Goal: Task Accomplishment & Management: Complete application form

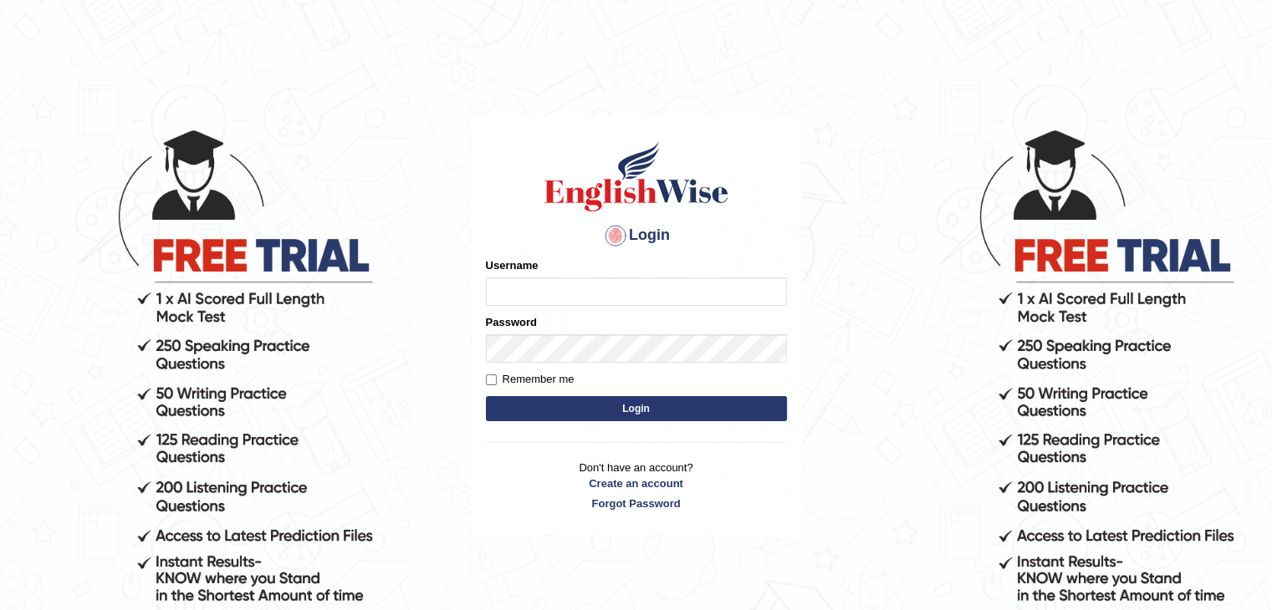
type input "jamilur"
click at [602, 280] on input "jamilur" at bounding box center [636, 292] width 301 height 28
click at [487, 382] on input "Remember me" at bounding box center [491, 380] width 11 height 11
checkbox input "true"
click at [593, 405] on button "Login" at bounding box center [636, 408] width 301 height 25
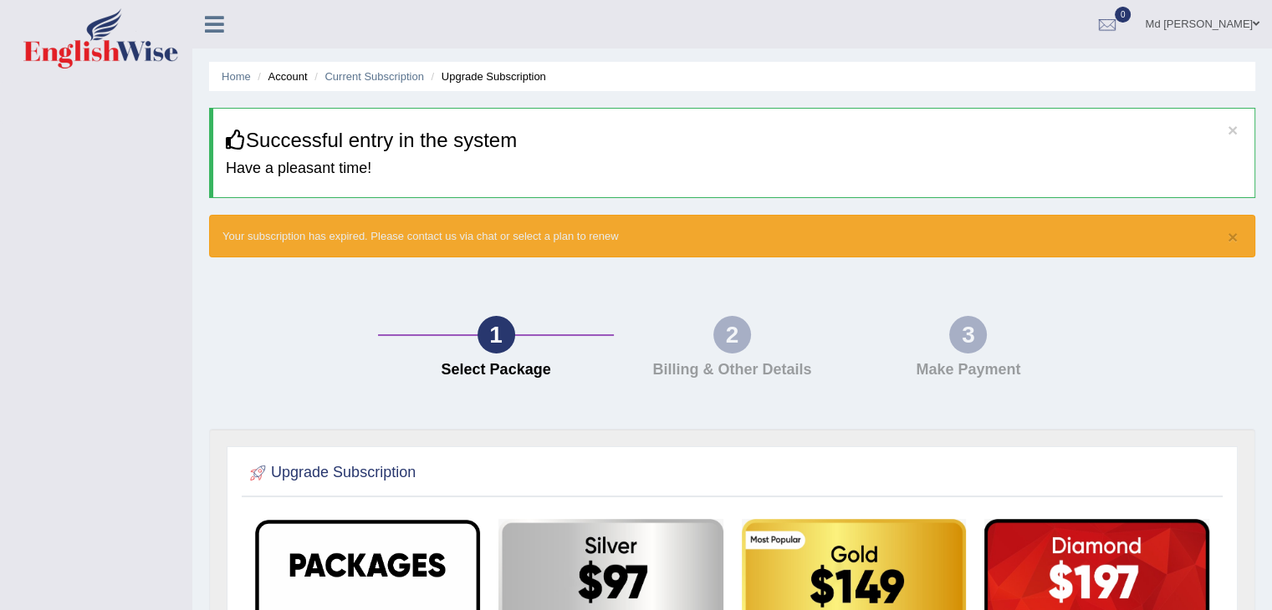
click at [1255, 23] on span at bounding box center [1256, 23] width 7 height 11
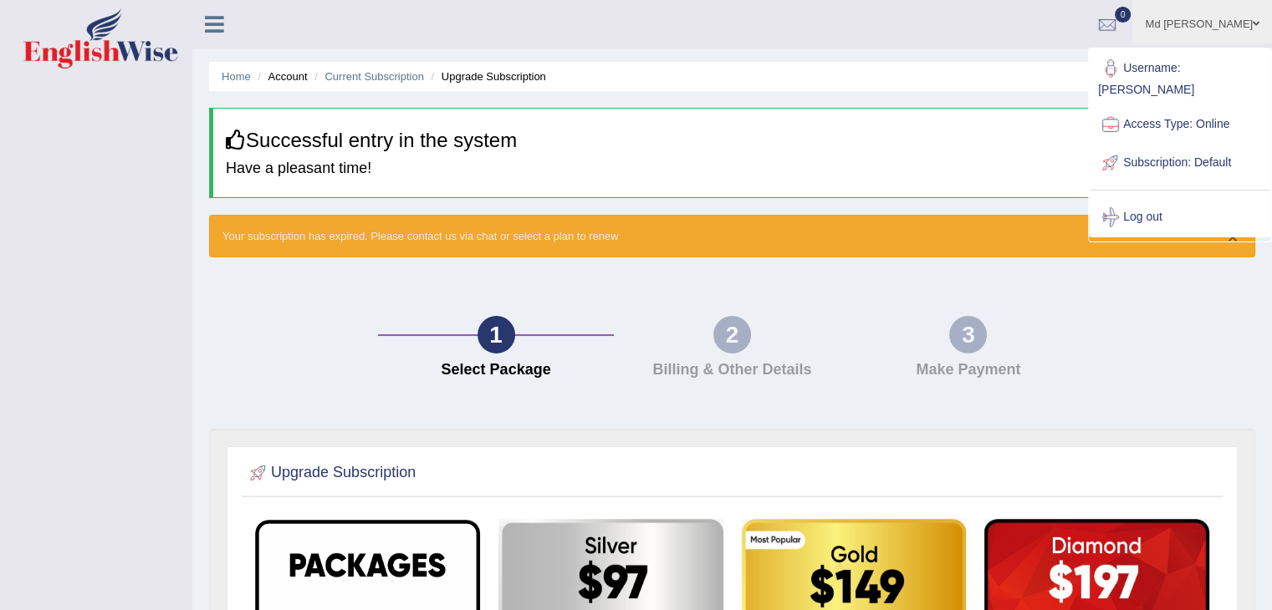
click at [1233, 235] on button "×" at bounding box center [1233, 237] width 10 height 18
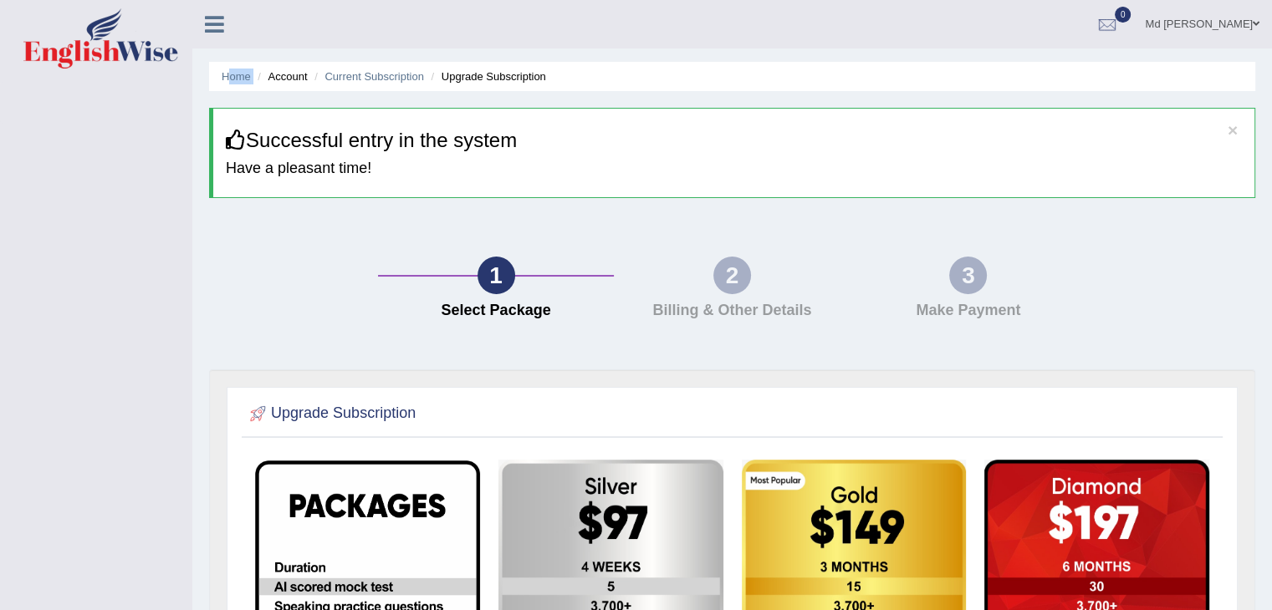
drag, startPoint x: 229, startPoint y: 69, endPoint x: 259, endPoint y: 76, distance: 31.0
click at [259, 76] on ul "Home Account Current Subscription Upgrade Subscription" at bounding box center [732, 76] width 1046 height 29
click at [259, 76] on li "Account" at bounding box center [280, 77] width 54 height 16
click at [273, 76] on li "Account" at bounding box center [280, 77] width 54 height 16
click at [343, 74] on link "Current Subscription" at bounding box center [374, 76] width 100 height 13
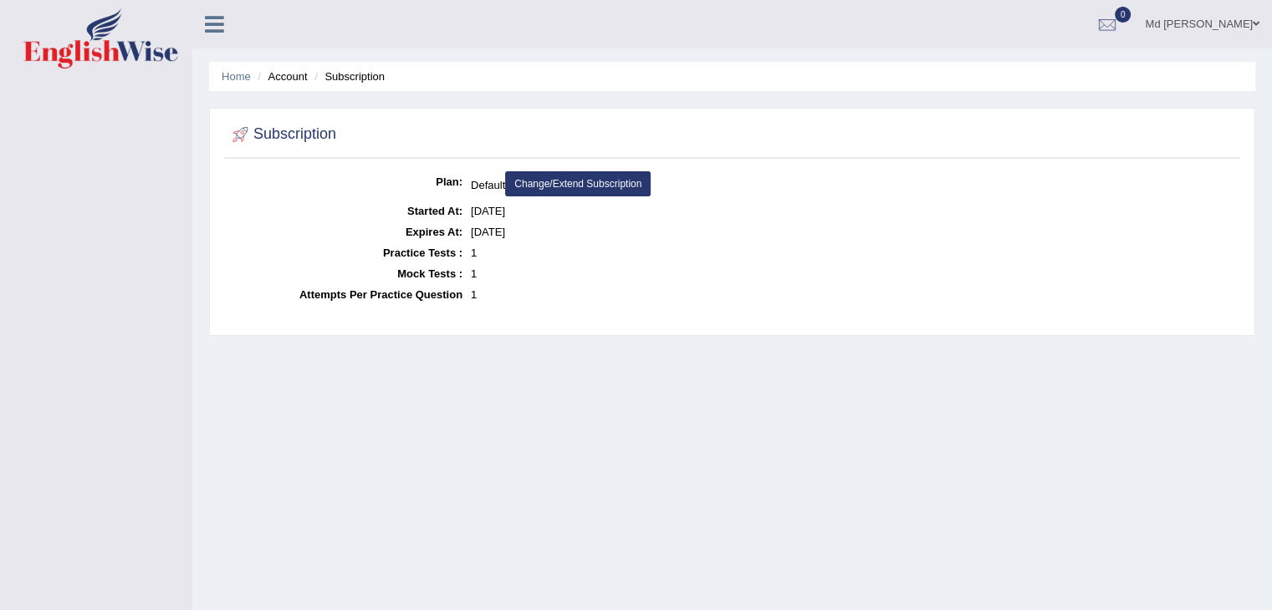
click at [585, 184] on link "Change/Extend Subscription" at bounding box center [578, 183] width 146 height 25
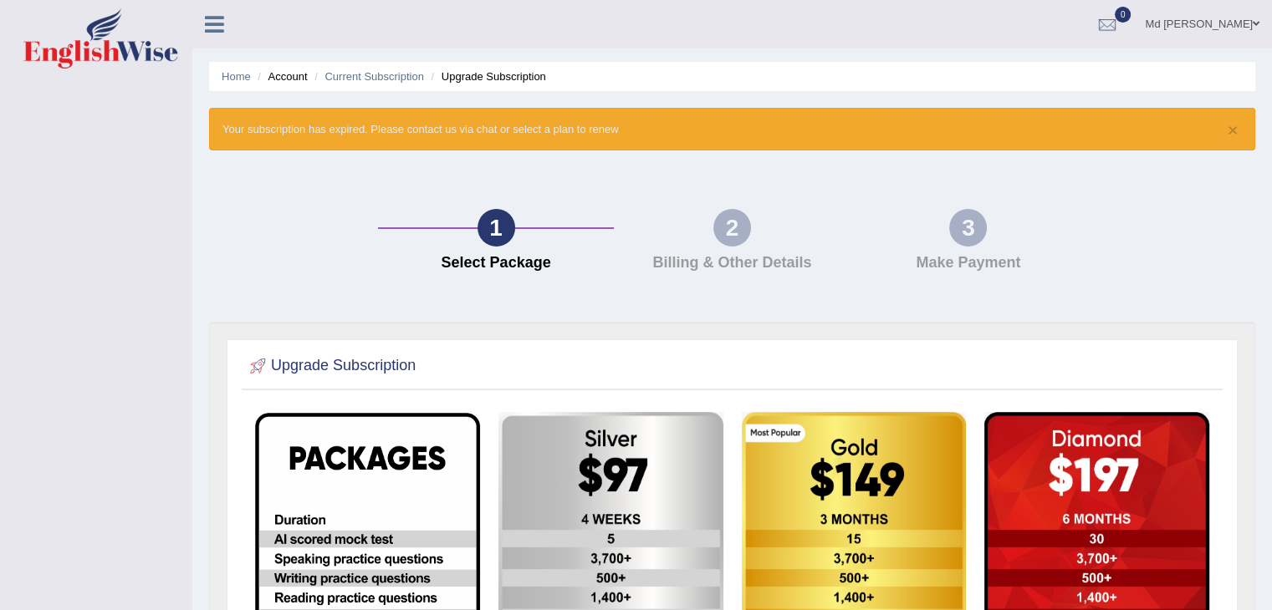
click at [1253, 24] on span at bounding box center [1256, 23] width 7 height 11
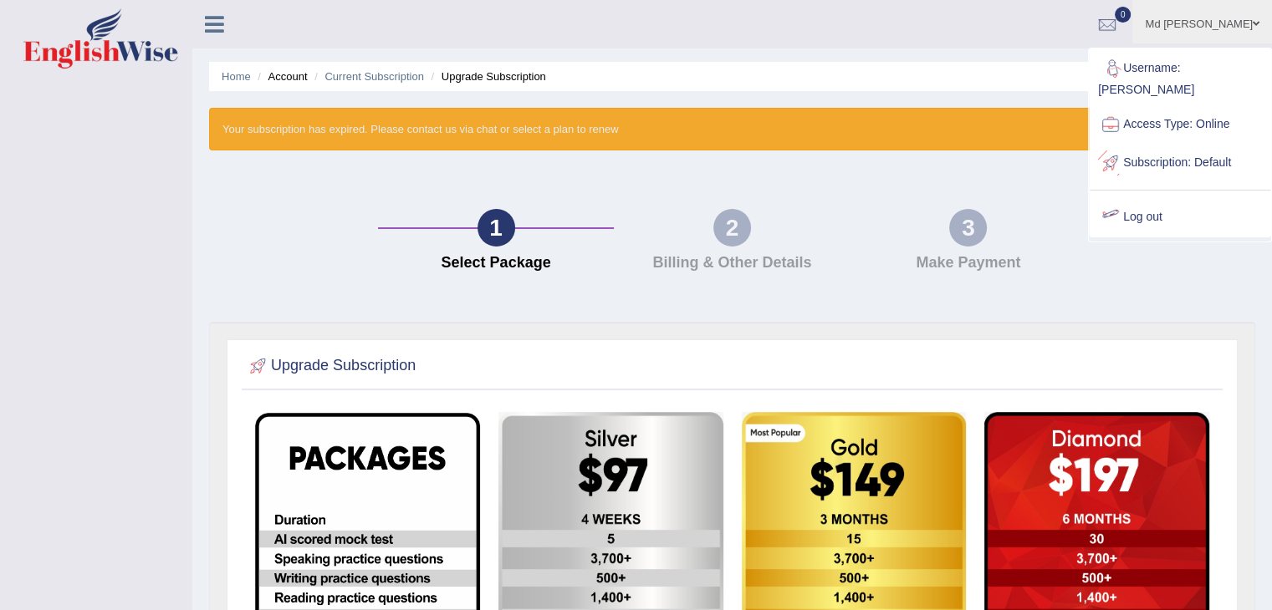
click at [1140, 201] on link "Log out" at bounding box center [1180, 217] width 181 height 38
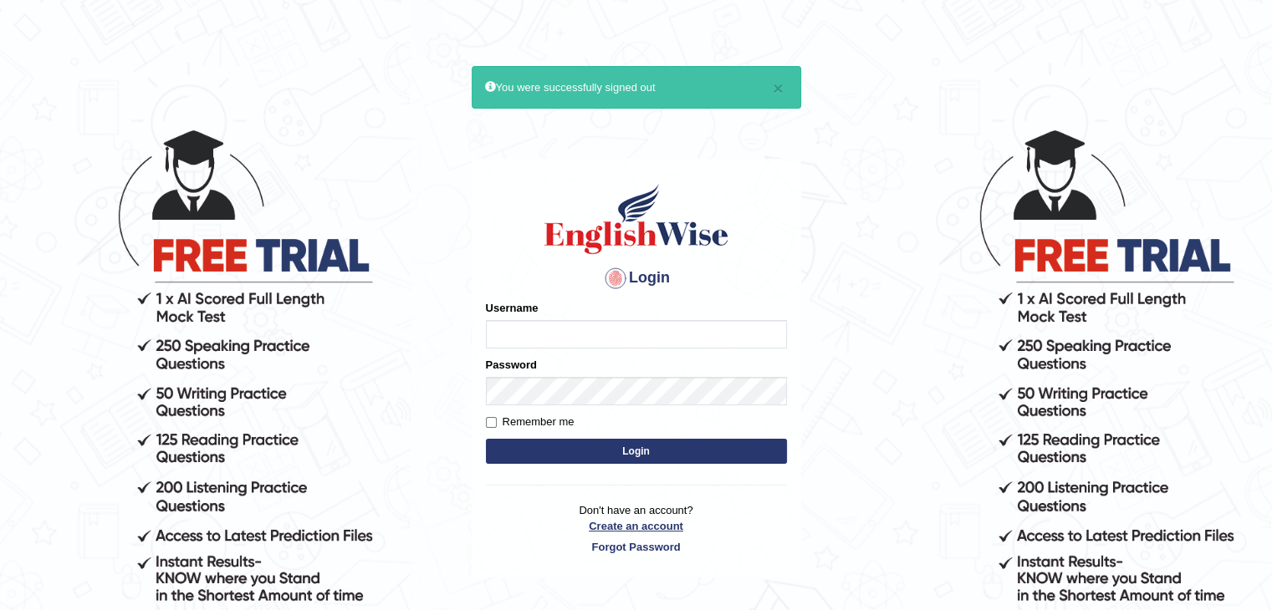
type input "jamilur"
click at [627, 521] on link "Create an account" at bounding box center [636, 526] width 301 height 16
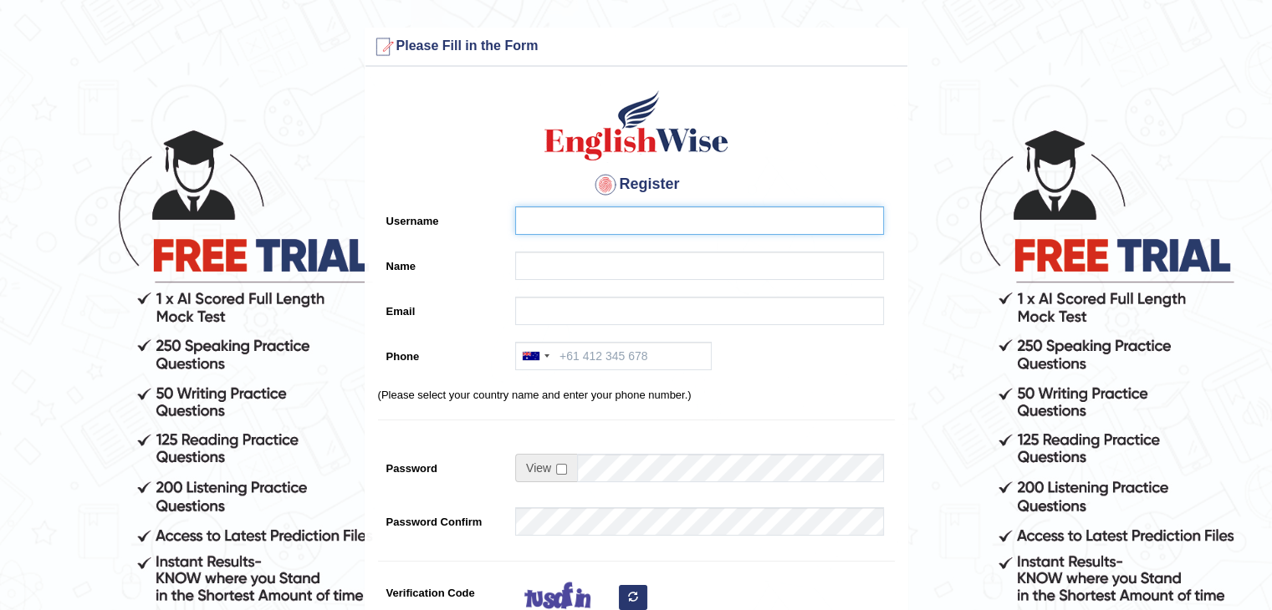
click at [599, 227] on input "Username" at bounding box center [699, 221] width 369 height 28
type input "anikrahman"
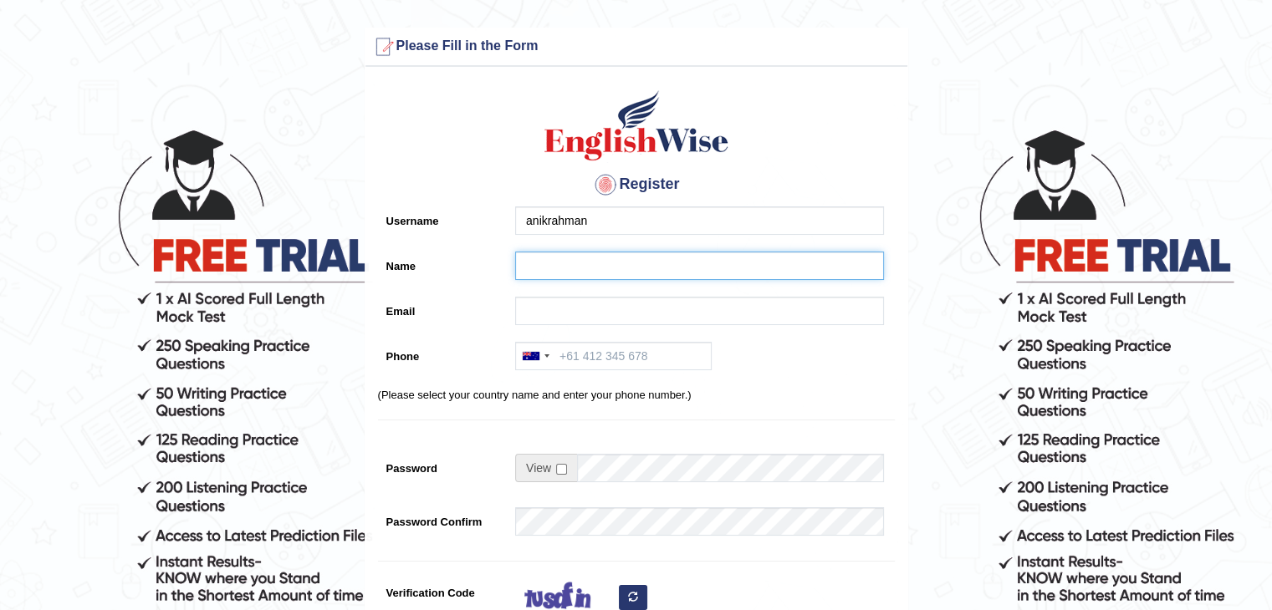
click at [532, 269] on input "Name" at bounding box center [699, 266] width 369 height 28
type input "anikrahman"
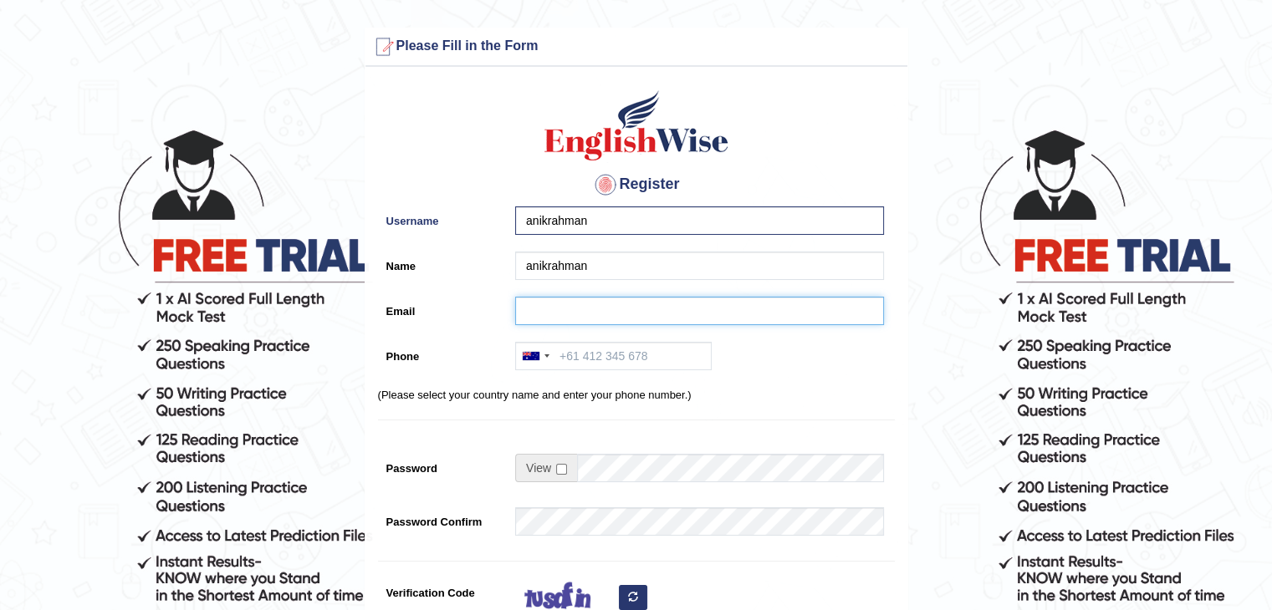
click at [535, 303] on input "Email" at bounding box center [699, 311] width 369 height 28
type input "[EMAIL_ADDRESS][DOMAIN_NAME]"
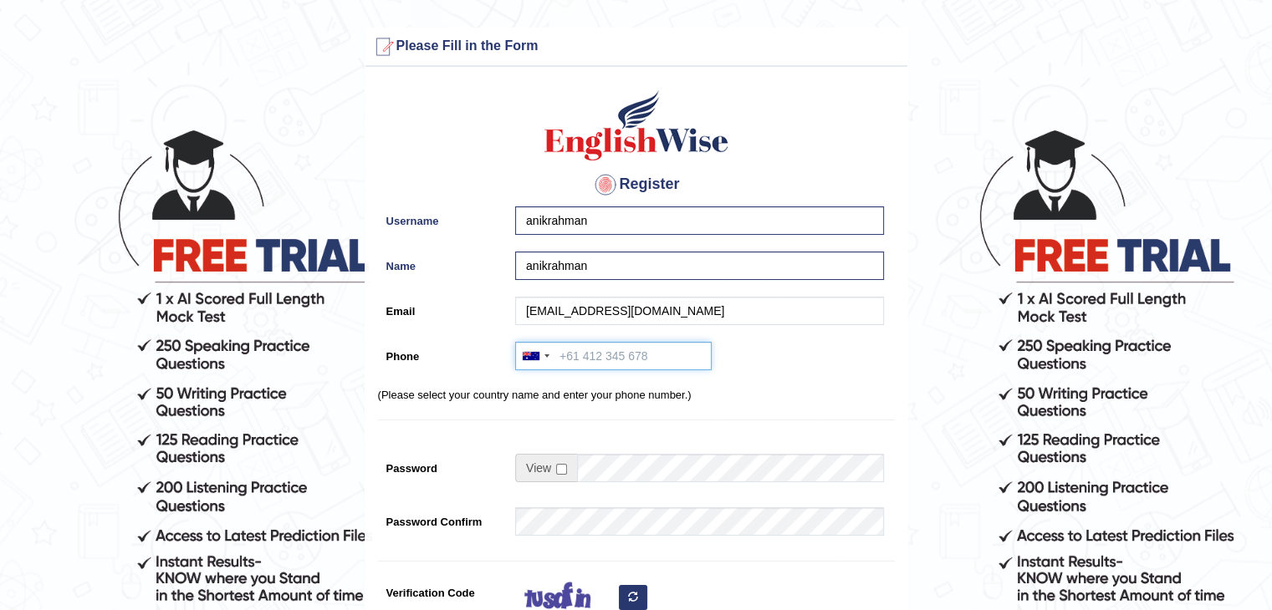
type input "[PHONE_NUMBER]"
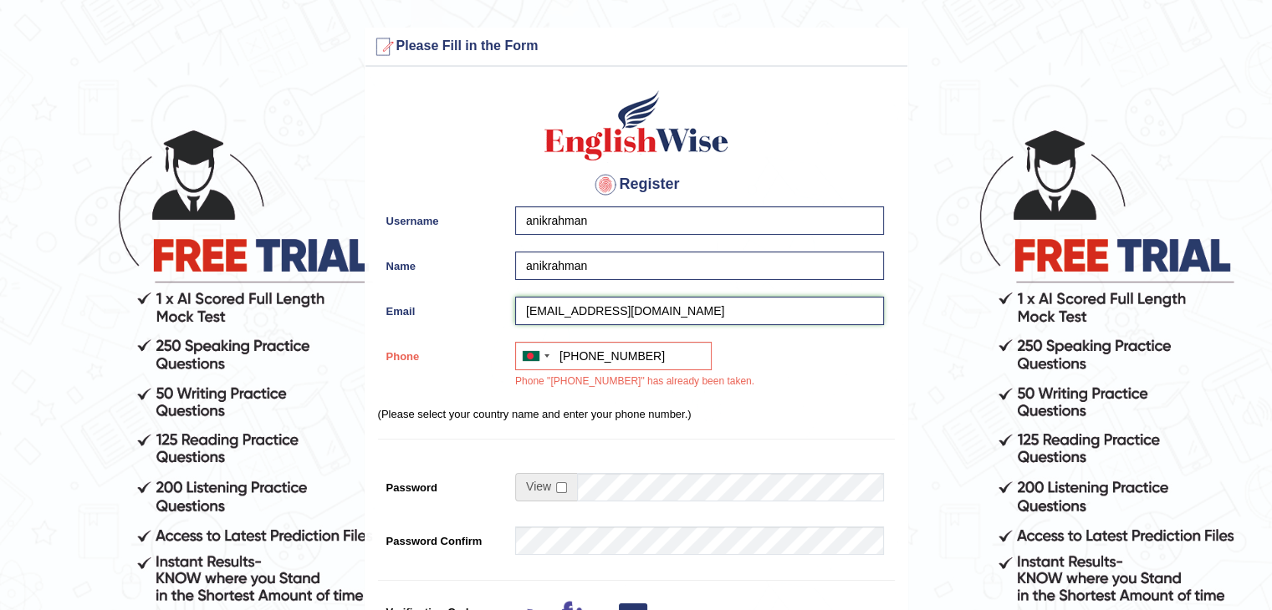
click at [666, 316] on input "[EMAIL_ADDRESS][DOMAIN_NAME]" at bounding box center [699, 311] width 369 height 28
type input "[EMAIL_ADDRESS][DOMAIN_NAME]"
click at [831, 391] on div "[GEOGRAPHIC_DATA] +61 [GEOGRAPHIC_DATA] ([GEOGRAPHIC_DATA]) +91 [GEOGRAPHIC_DAT…" at bounding box center [695, 370] width 377 height 56
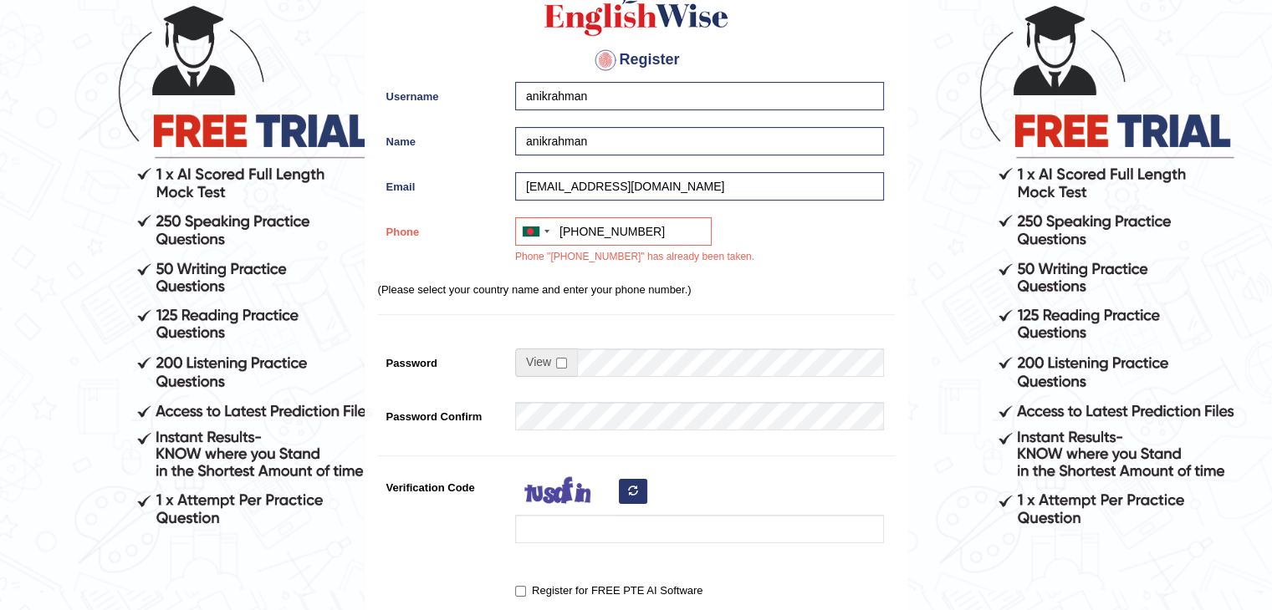
scroll to position [129, 0]
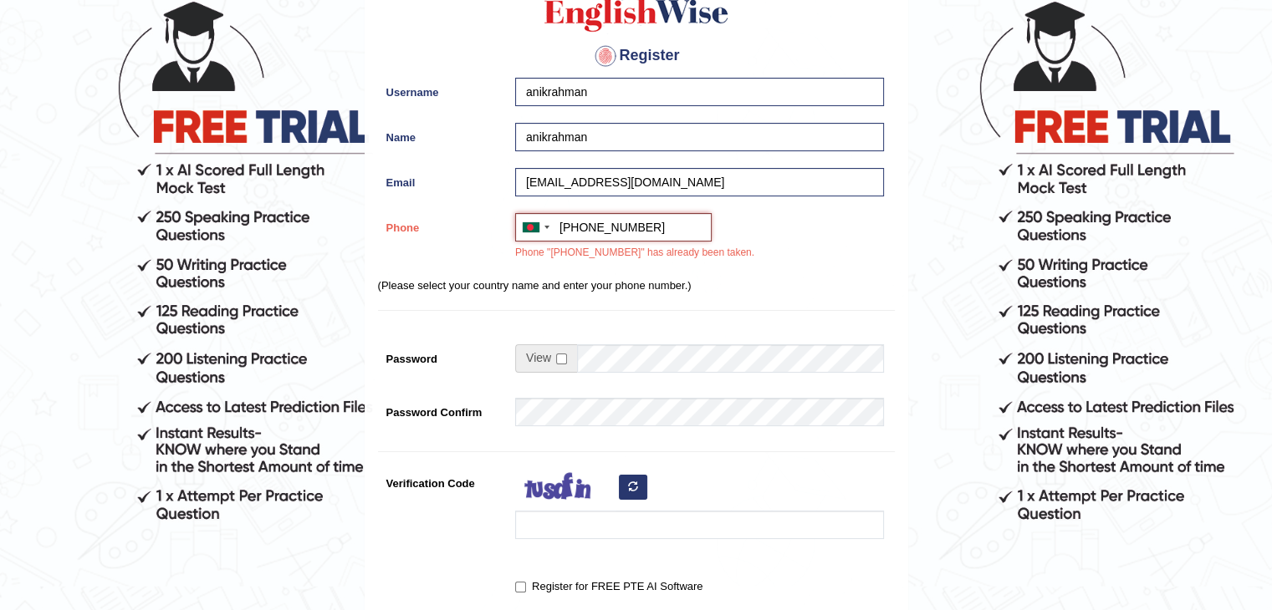
click at [676, 232] on input "[PHONE_NUMBER]" at bounding box center [613, 227] width 197 height 28
type input "[PHONE_NUMBER]"
click at [799, 257] on div "[GEOGRAPHIC_DATA] +61 [GEOGRAPHIC_DATA] ([GEOGRAPHIC_DATA]) +91 [GEOGRAPHIC_DAT…" at bounding box center [695, 241] width 377 height 56
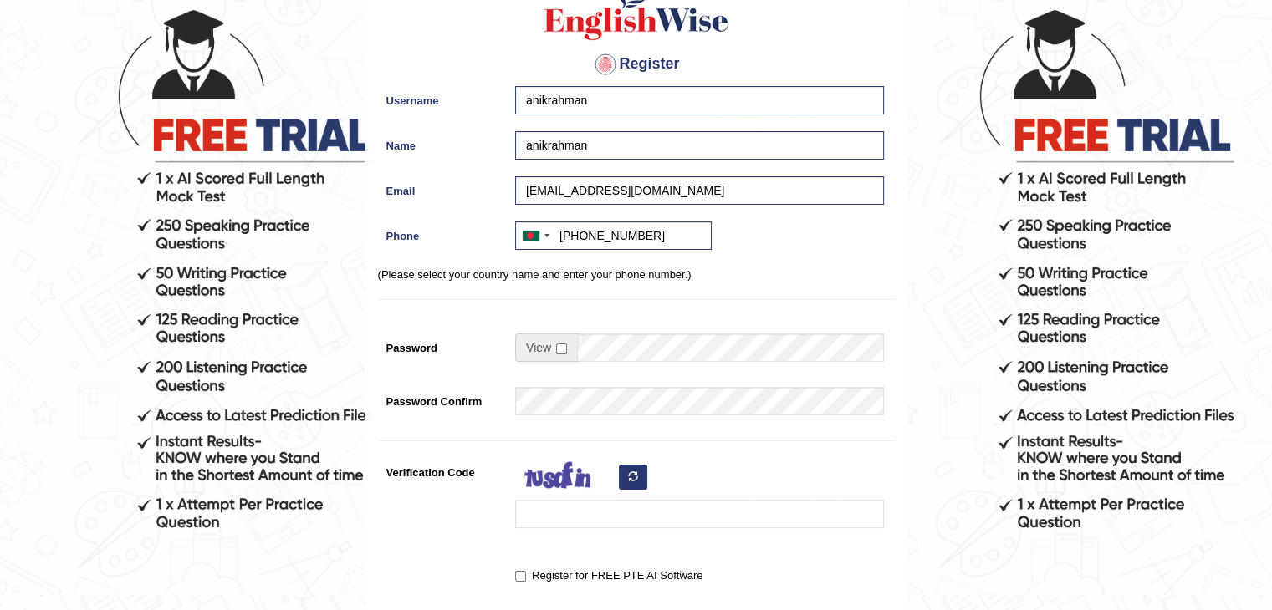
scroll to position [114, 0]
